Goal: Navigation & Orientation: Find specific page/section

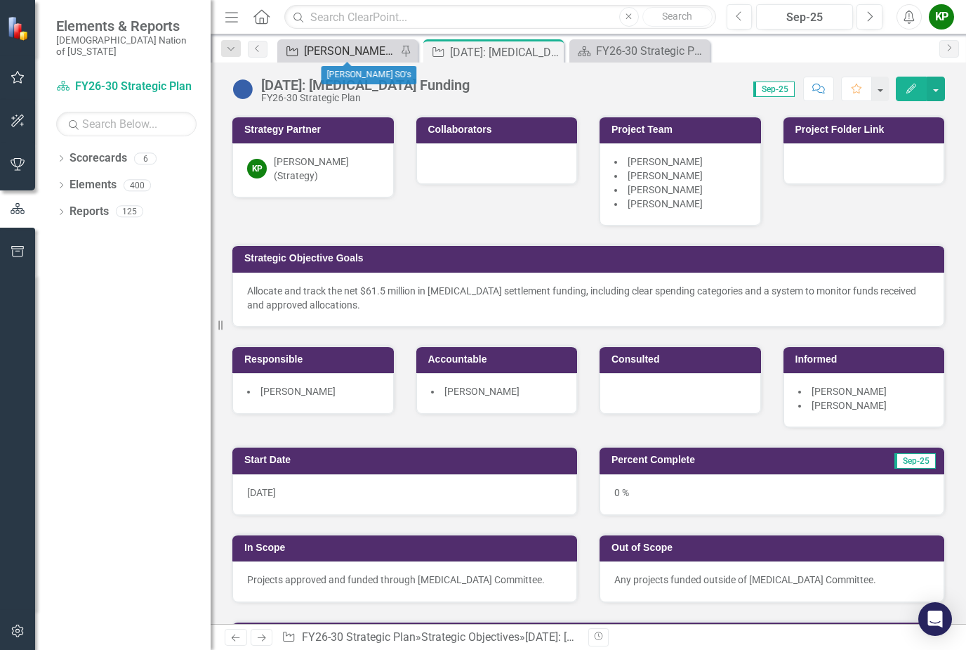
click at [350, 52] on div "[PERSON_NAME] SO's" at bounding box center [350, 51] width 93 height 18
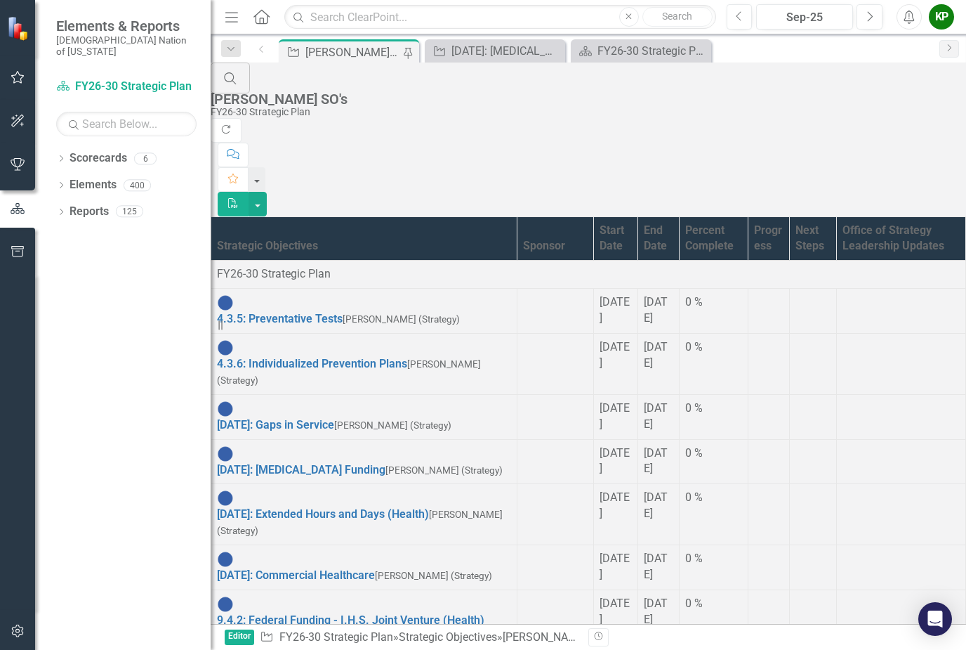
scroll to position [686, 0]
click at [740, 15] on icon "Previous" at bounding box center [740, 17] width 8 height 13
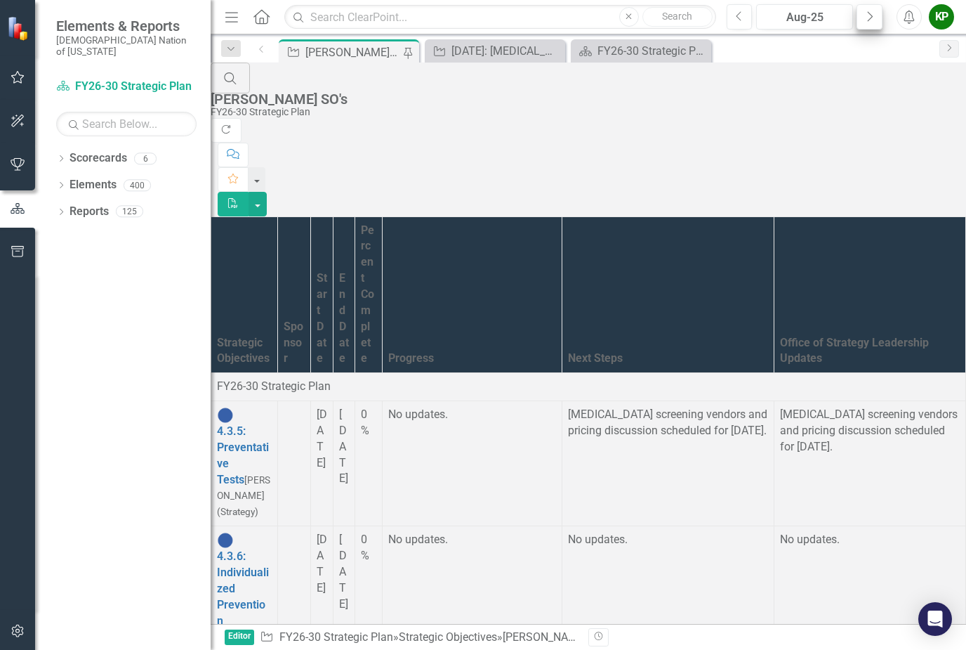
click at [875, 22] on button "Next" at bounding box center [870, 16] width 26 height 25
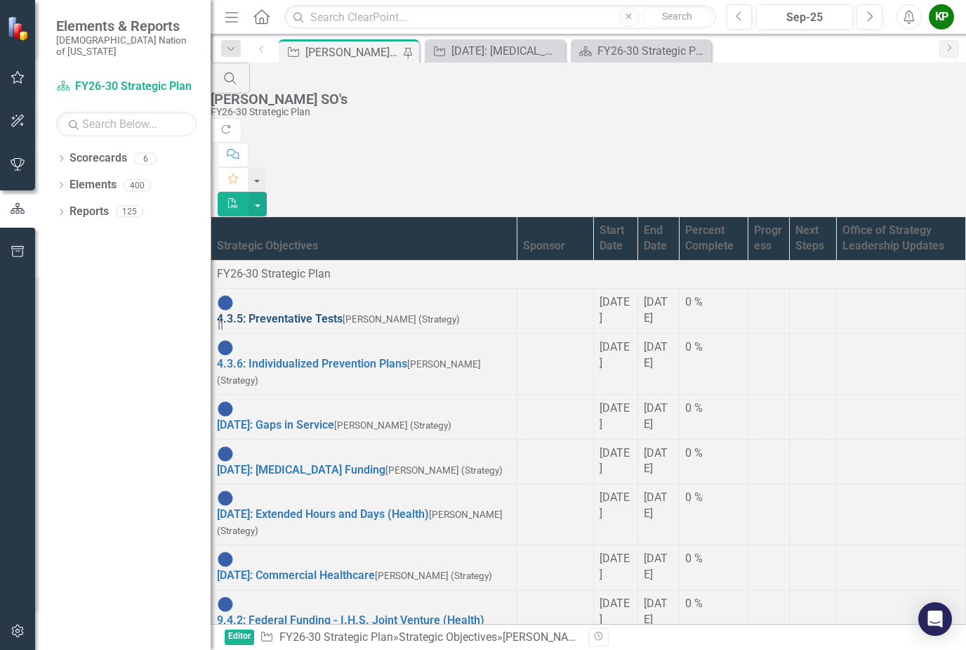
click at [290, 312] on link "4.3.5: Preventative Tests" at bounding box center [280, 318] width 126 height 13
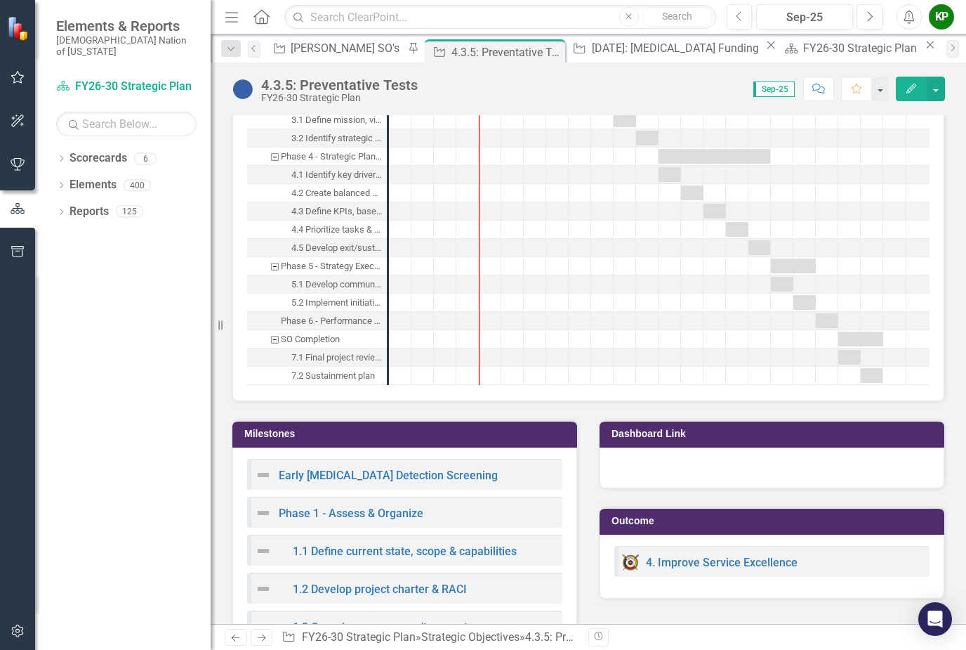
scroll to position [1297, 0]
